Goal: Information Seeking & Learning: Learn about a topic

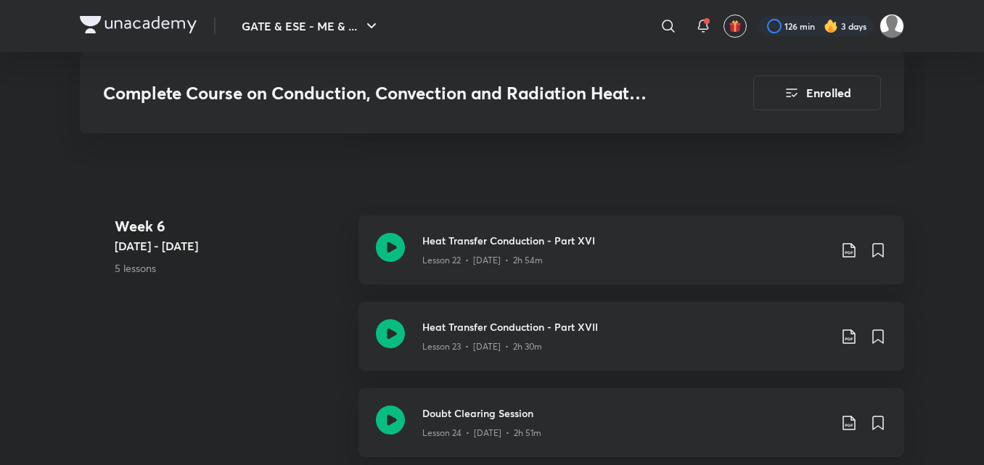
scroll to position [2989, 0]
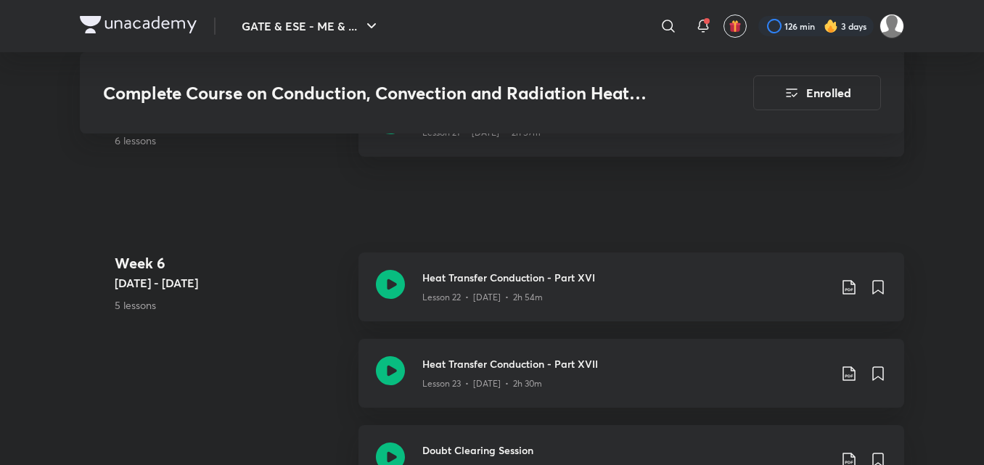
click at [508, 131] on div "Complete Course on Conduction, Convection and Radiation Heat Transfer Enrolled" at bounding box center [492, 92] width 824 height 81
click at [522, 149] on div "Heat Transfer Conduction - Part XI Lesson 21 • [DATE] • 2h 57m" at bounding box center [631, 122] width 546 height 69
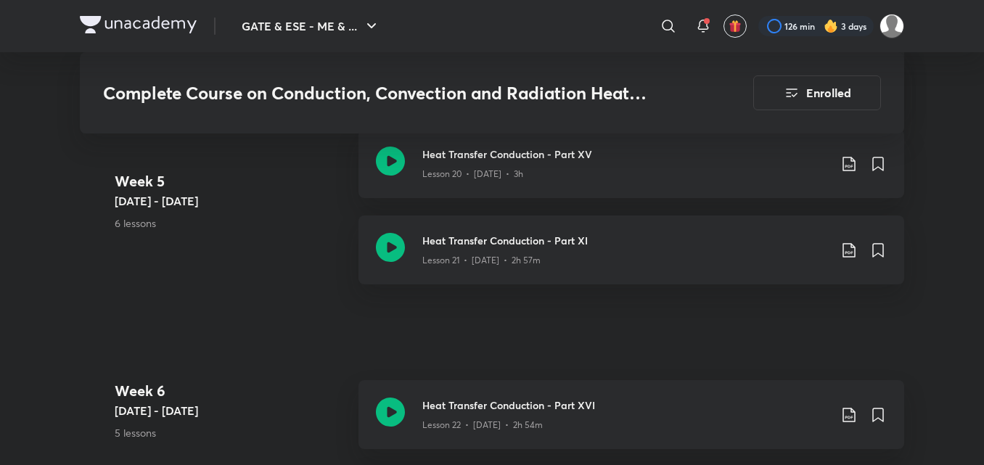
scroll to position [2844, 0]
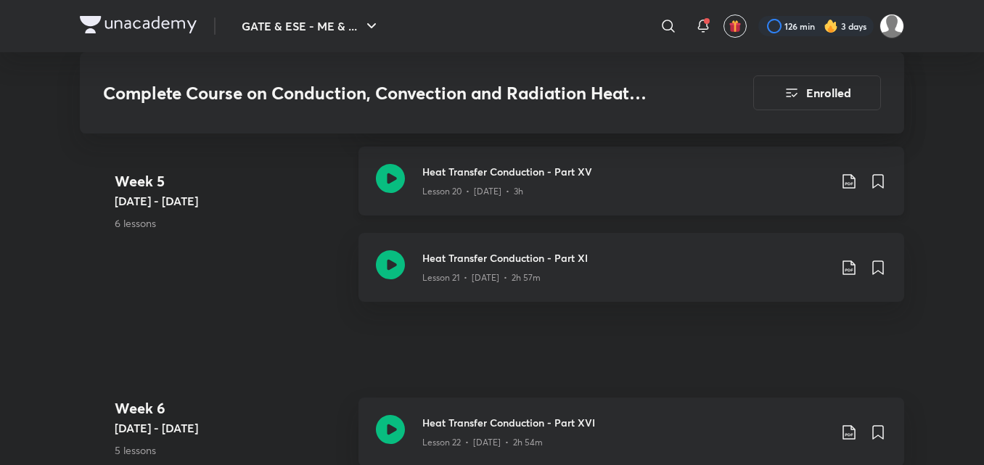
click at [519, 202] on div "Heat Transfer Conduction - Part XV Lesson 20 • [DATE] • 3h" at bounding box center [631, 181] width 546 height 69
click at [628, 197] on div "Lesson 20 • [DATE] • 3h" at bounding box center [625, 188] width 406 height 19
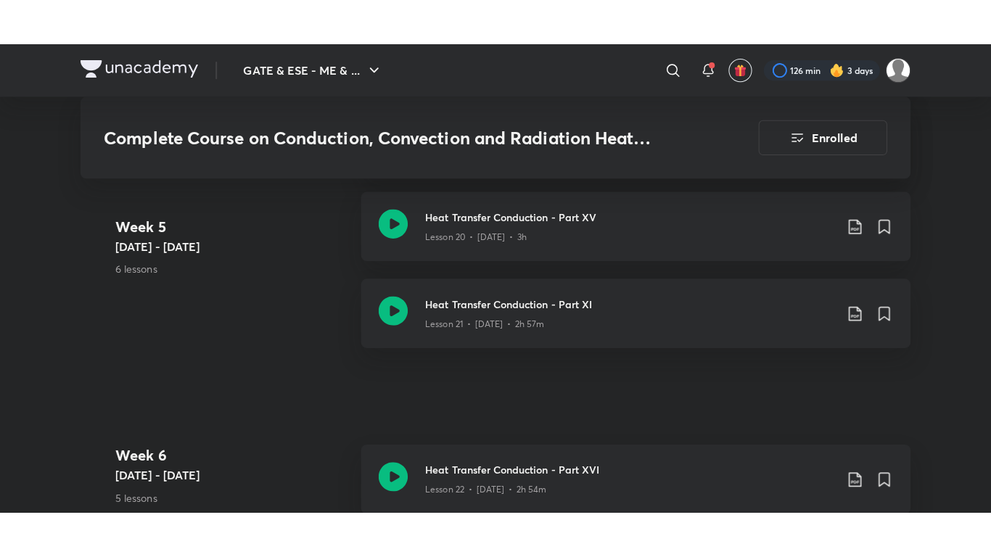
scroll to position [3251, 0]
